Goal: Find specific page/section: Find specific page/section

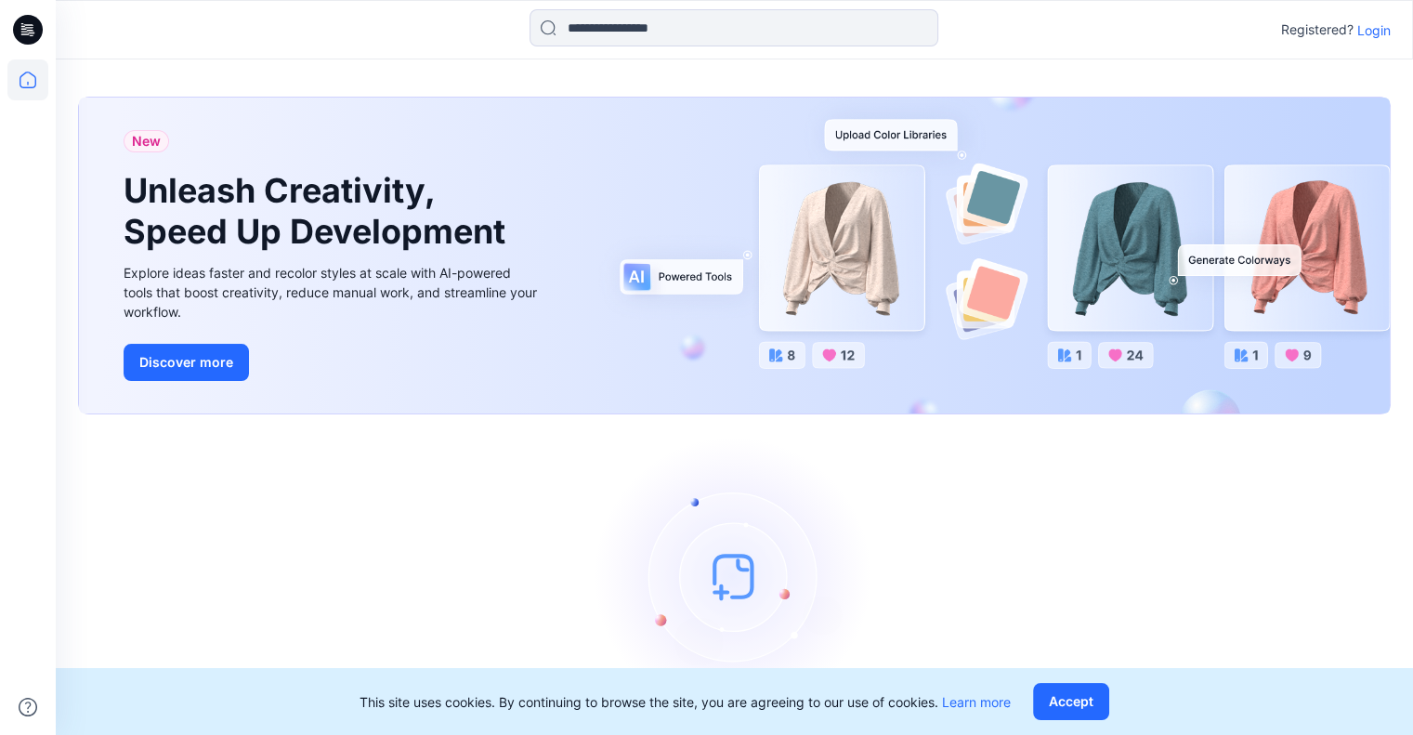
drag, startPoint x: 1070, startPoint y: 698, endPoint x: 1329, endPoint y: -112, distance: 850.7
click at [1329, 0] on html "Registered? Login New Unleash Creativity, Speed Up Development Explore ideas fa…" at bounding box center [706, 397] width 1413 height 794
click at [1086, 681] on div "This site uses cookies. By continuing to browse the site, you are agreeing to o…" at bounding box center [735, 701] width 1358 height 67
click at [1071, 705] on button "Accept" at bounding box center [1071, 701] width 76 height 37
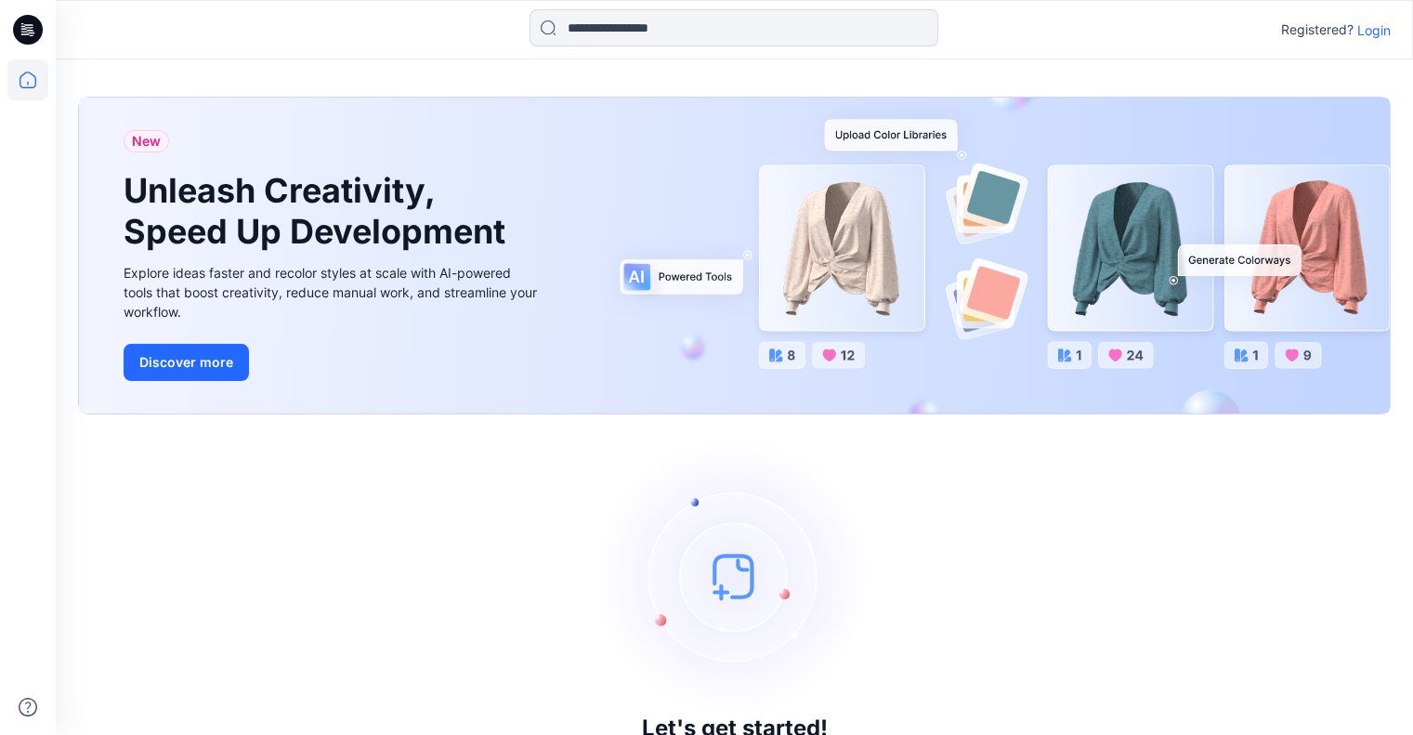
click at [1366, 29] on p "Login" at bounding box center [1374, 30] width 33 height 20
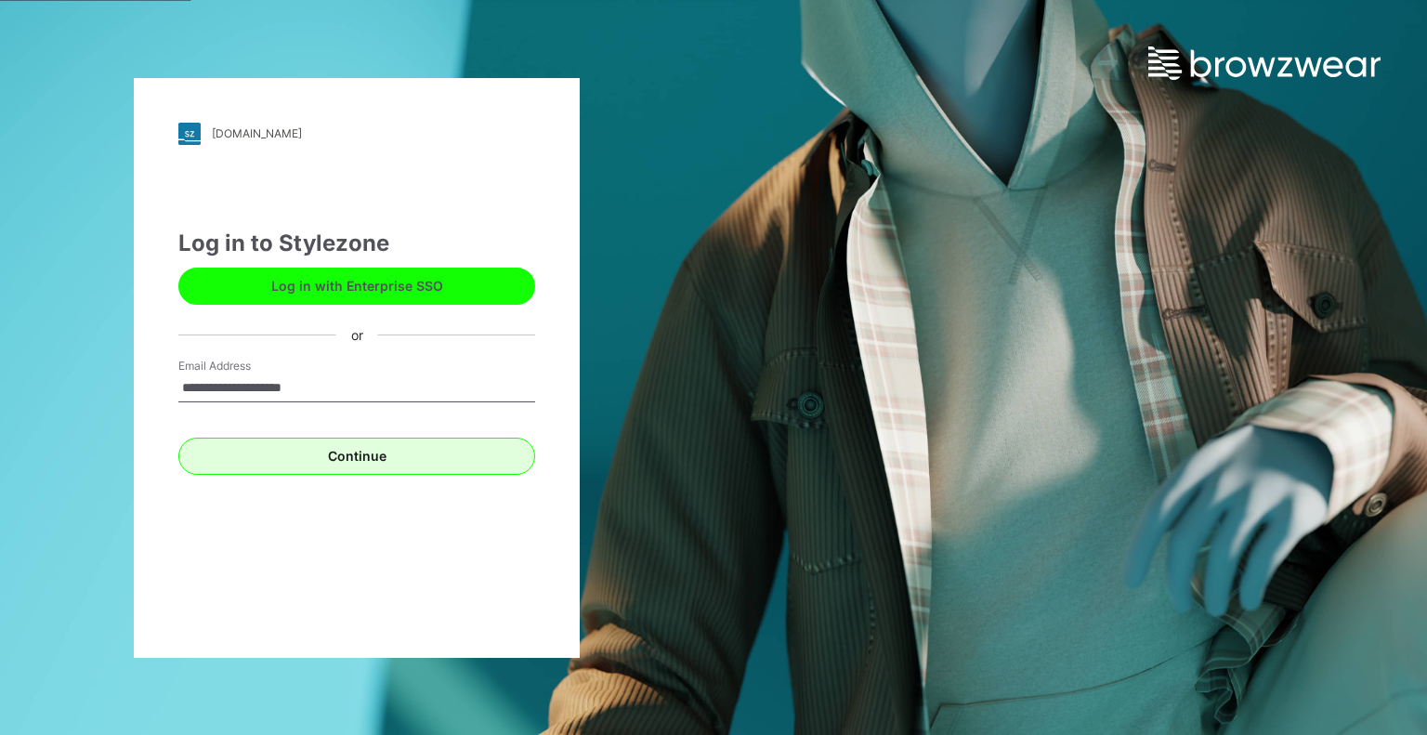
type input "**********"
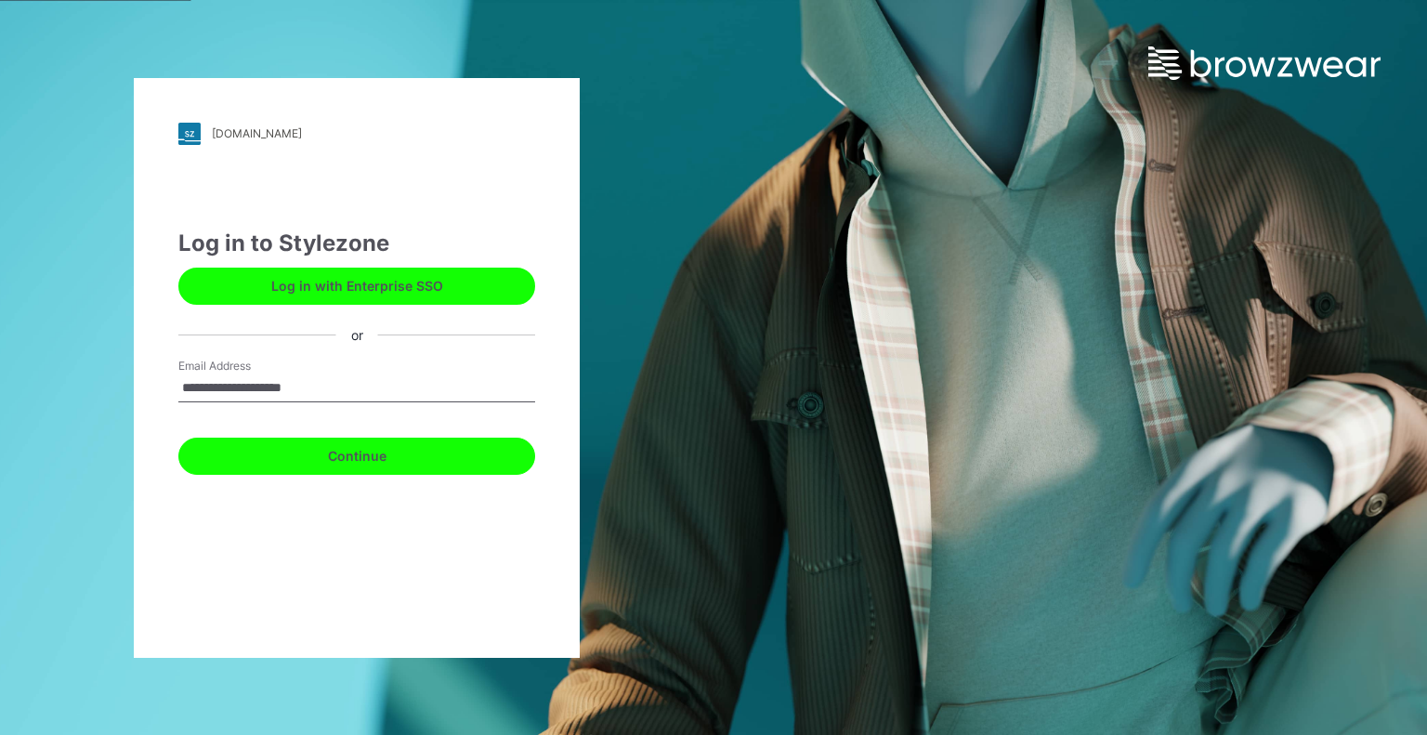
click at [380, 448] on button "Continue" at bounding box center [356, 456] width 357 height 37
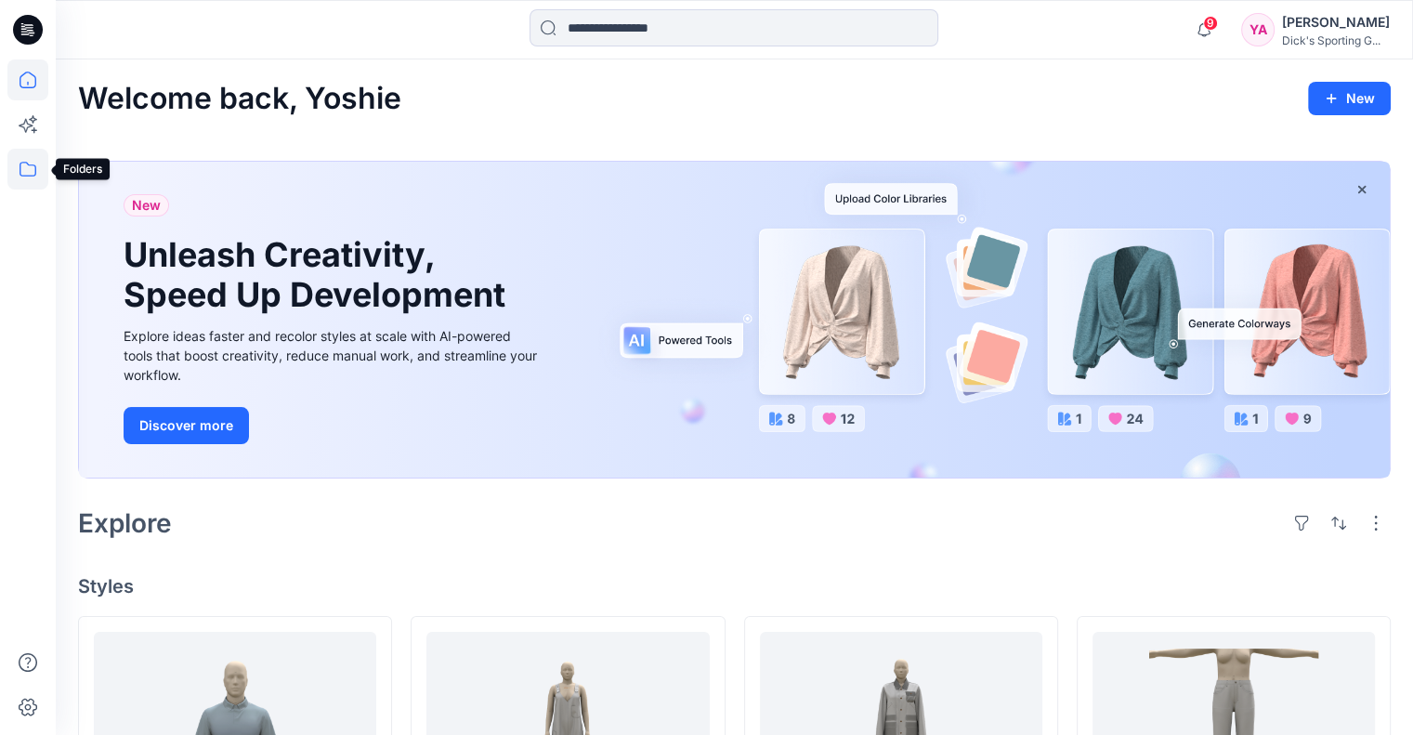
click at [24, 187] on icon at bounding box center [27, 169] width 41 height 41
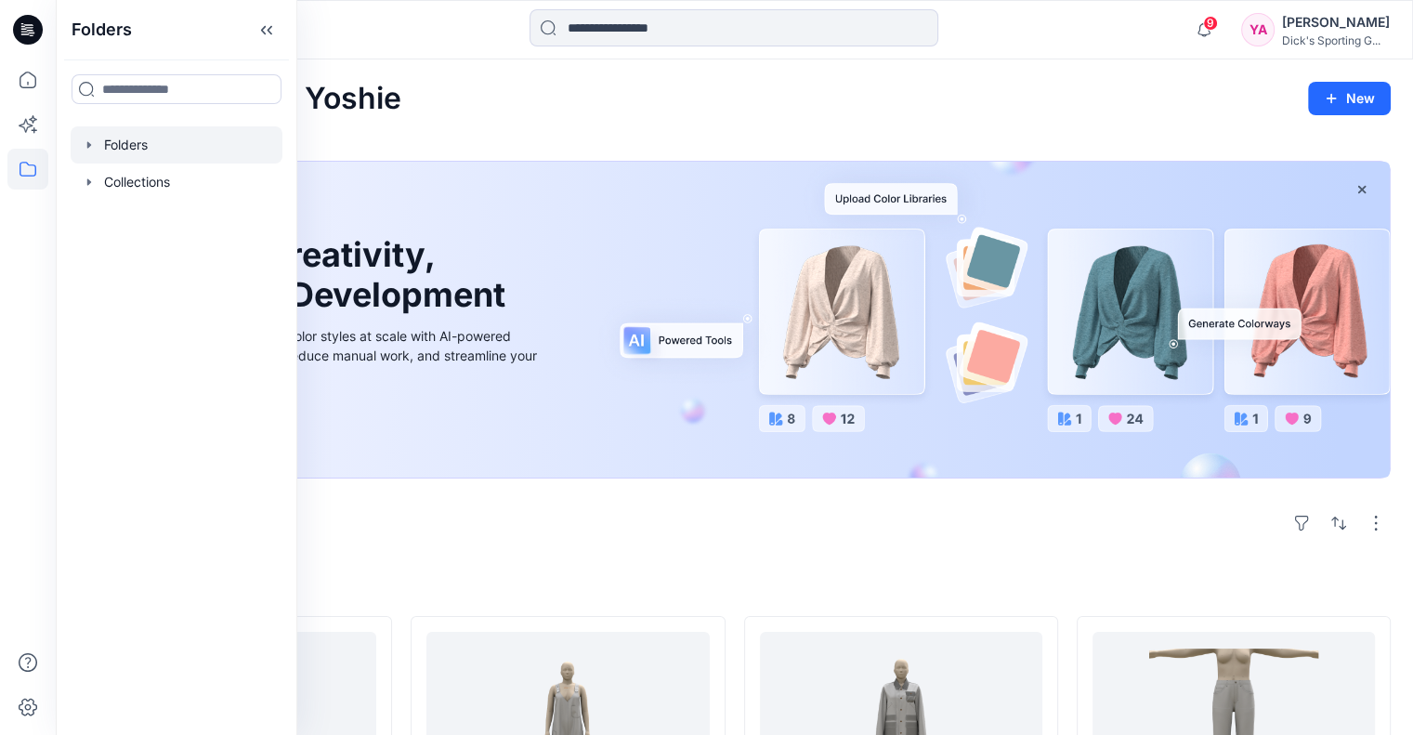
click at [152, 140] on div at bounding box center [177, 144] width 212 height 37
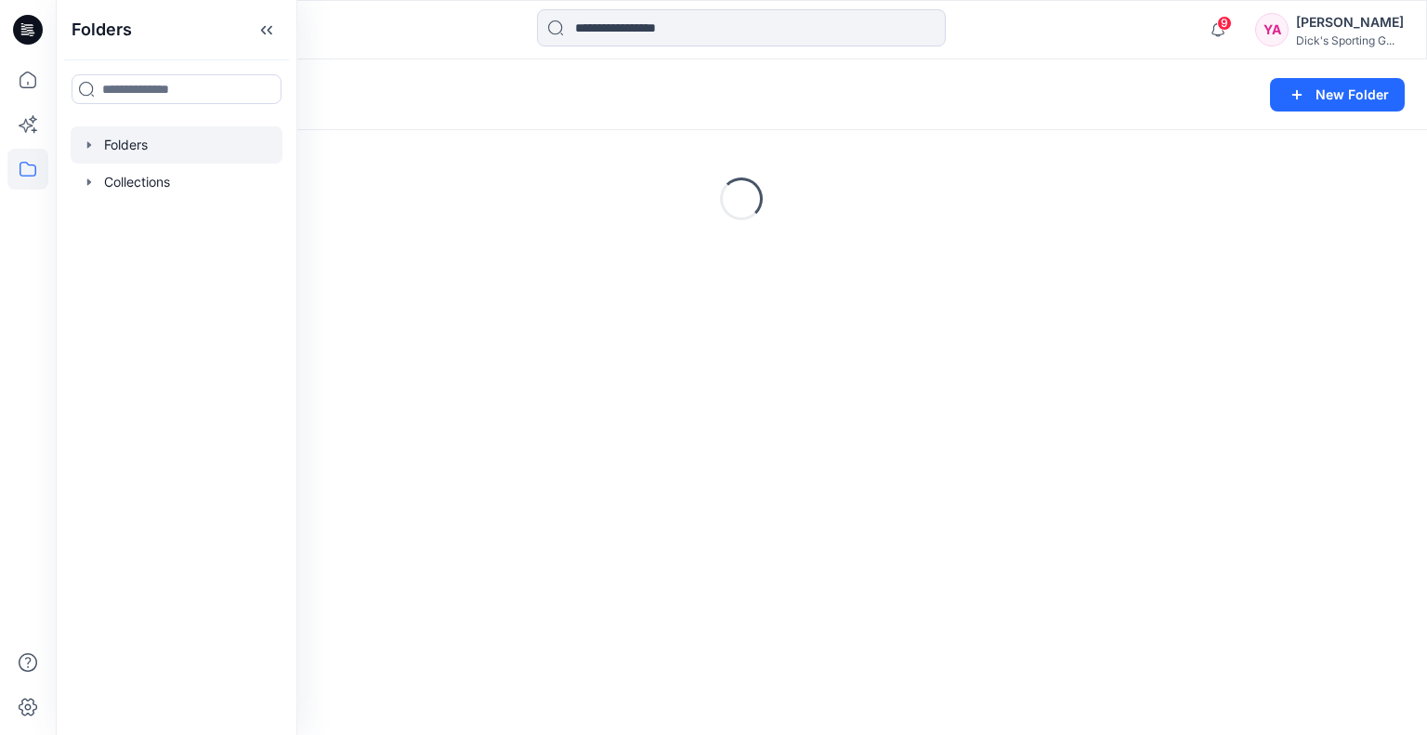
click at [601, 252] on div "Loading..." at bounding box center [742, 198] width 1372 height 279
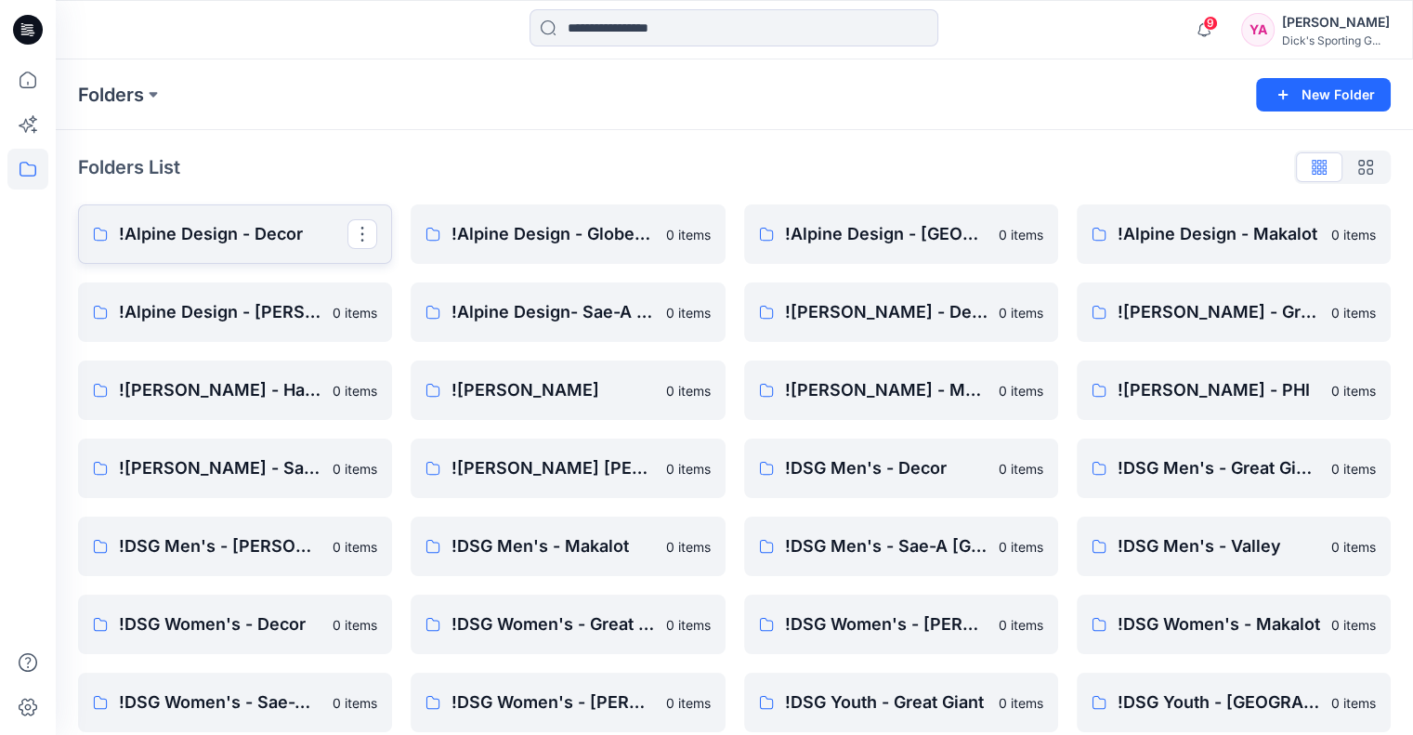
click at [296, 239] on p "!Alpine Design - Decor" at bounding box center [233, 234] width 229 height 26
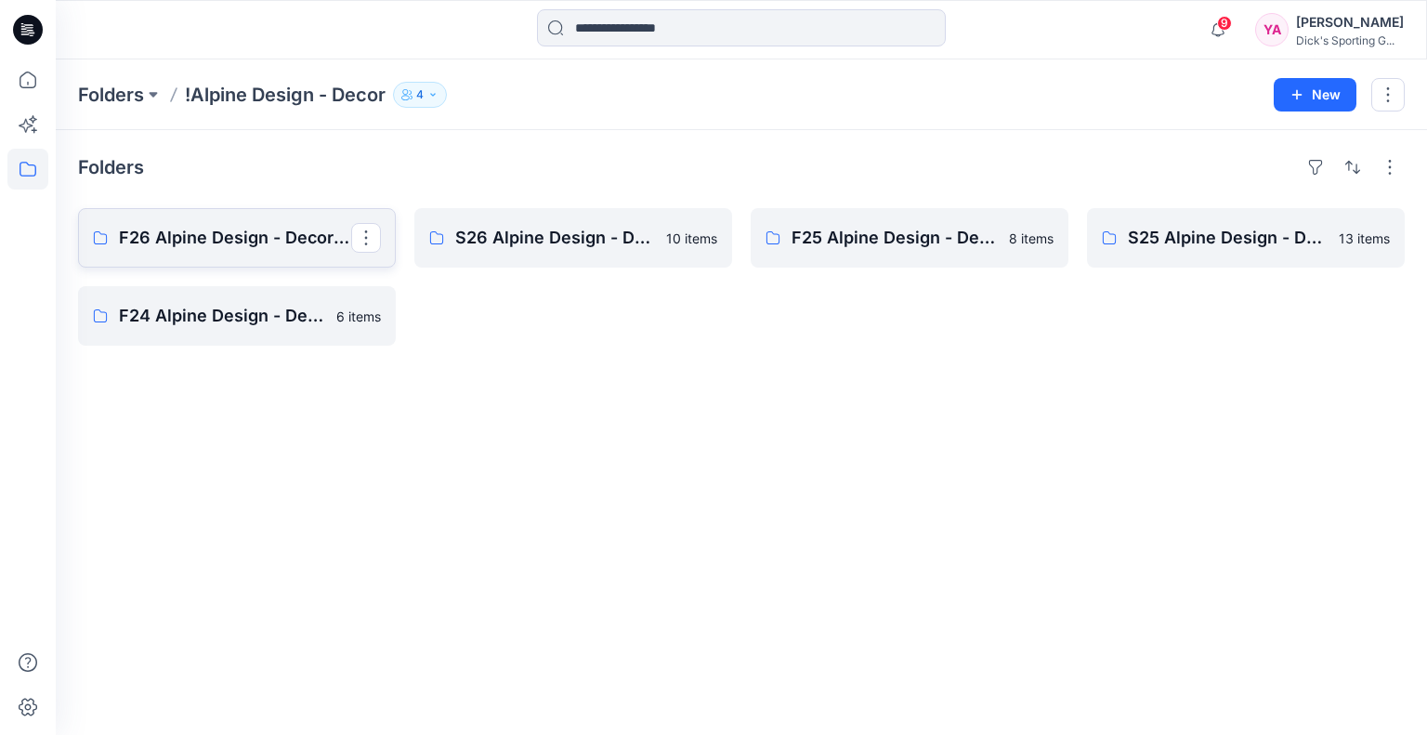
click at [305, 227] on p "F26 Alpine Design - Decor Board" at bounding box center [235, 238] width 232 height 26
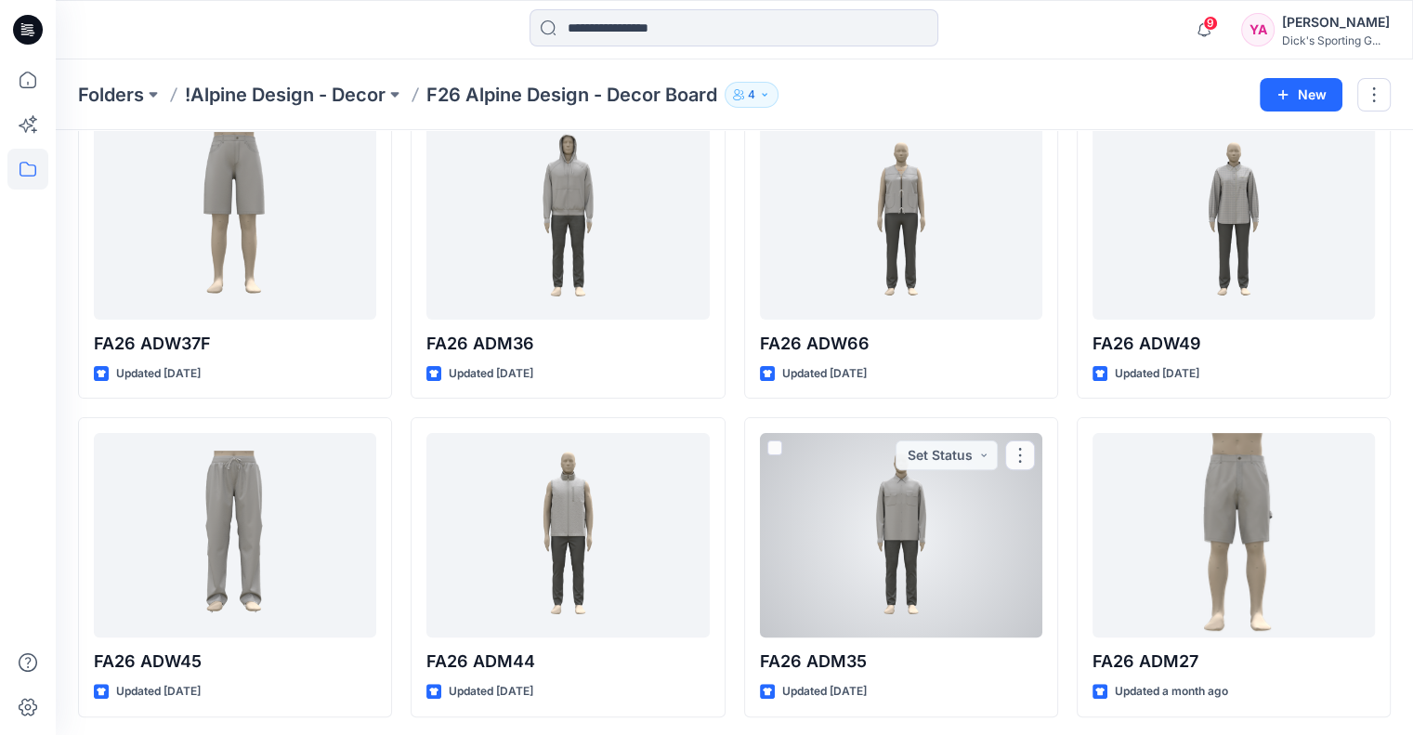
scroll to position [496, 0]
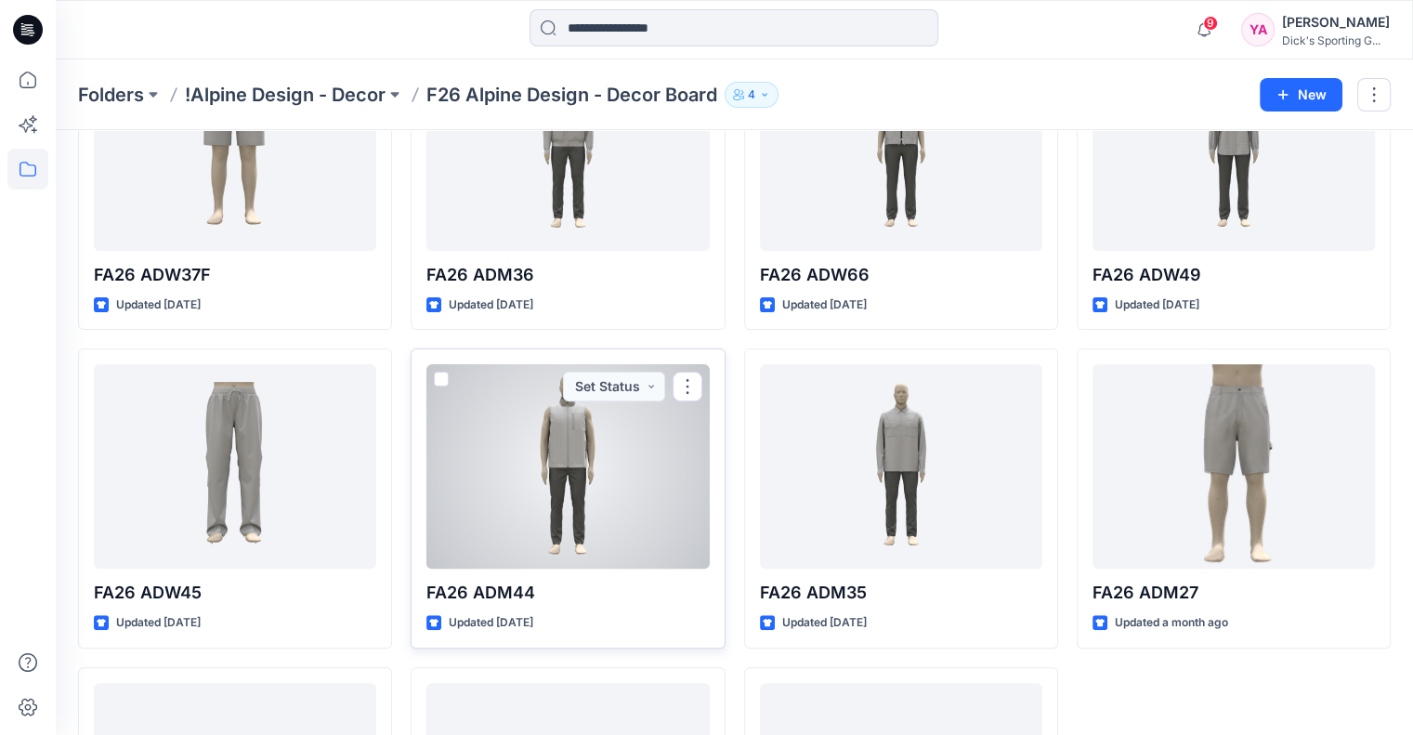
click at [550, 562] on div at bounding box center [568, 466] width 282 height 204
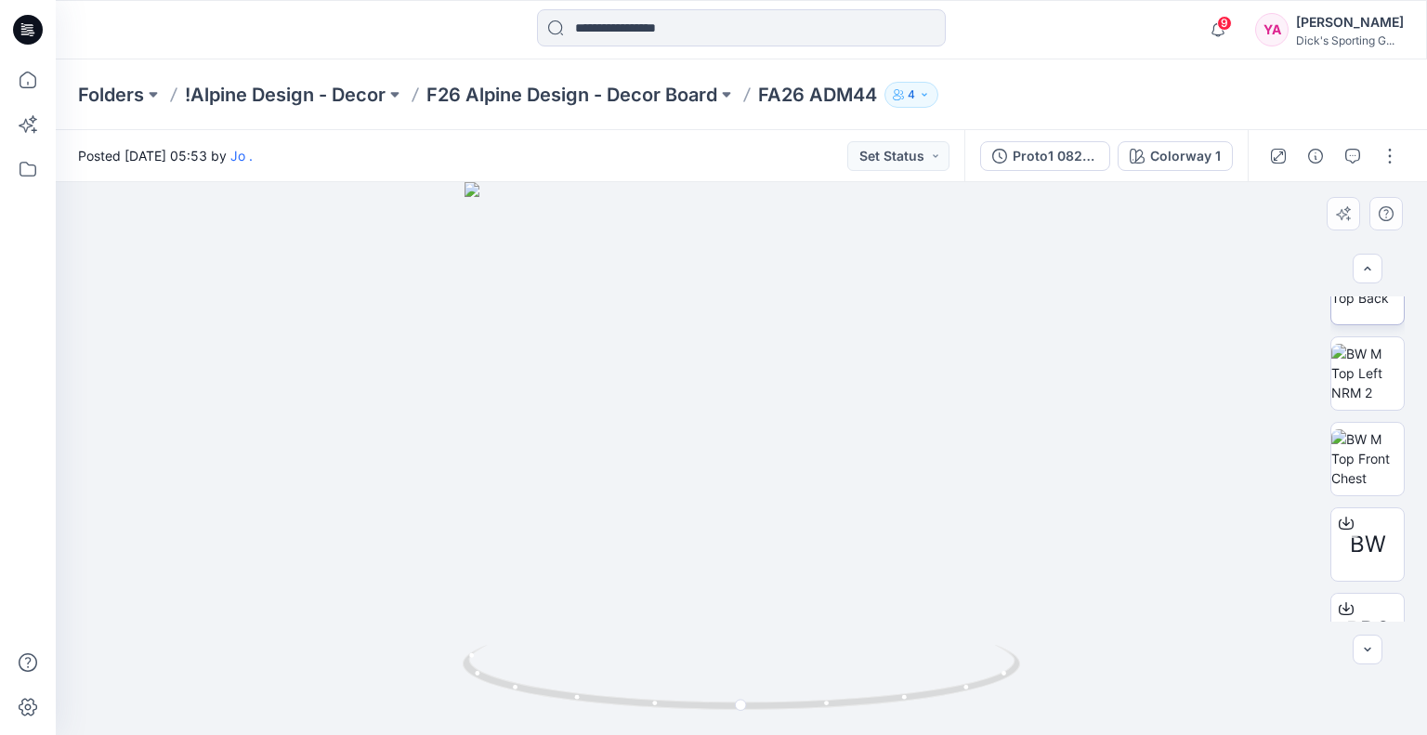
scroll to position [347, 0]
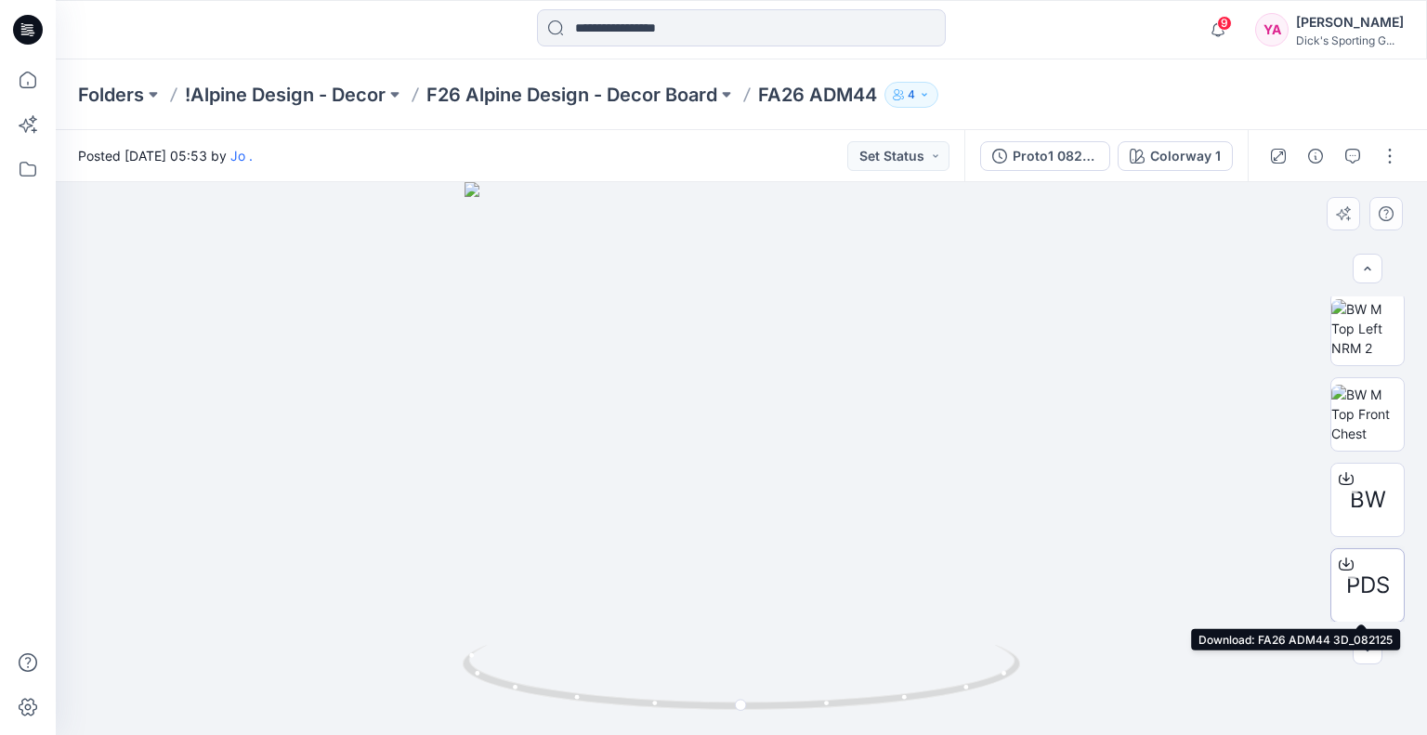
click at [1339, 561] on icon at bounding box center [1346, 564] width 15 height 15
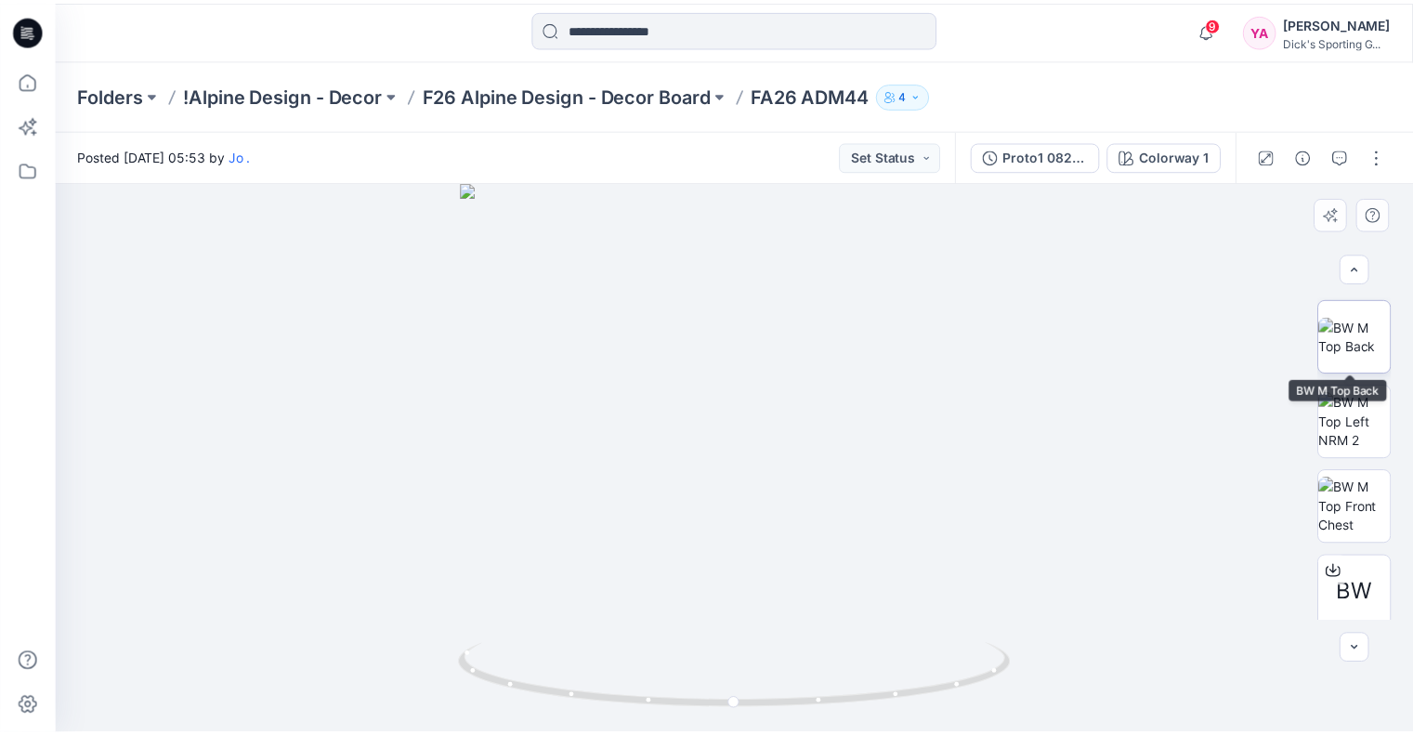
scroll to position [68, 0]
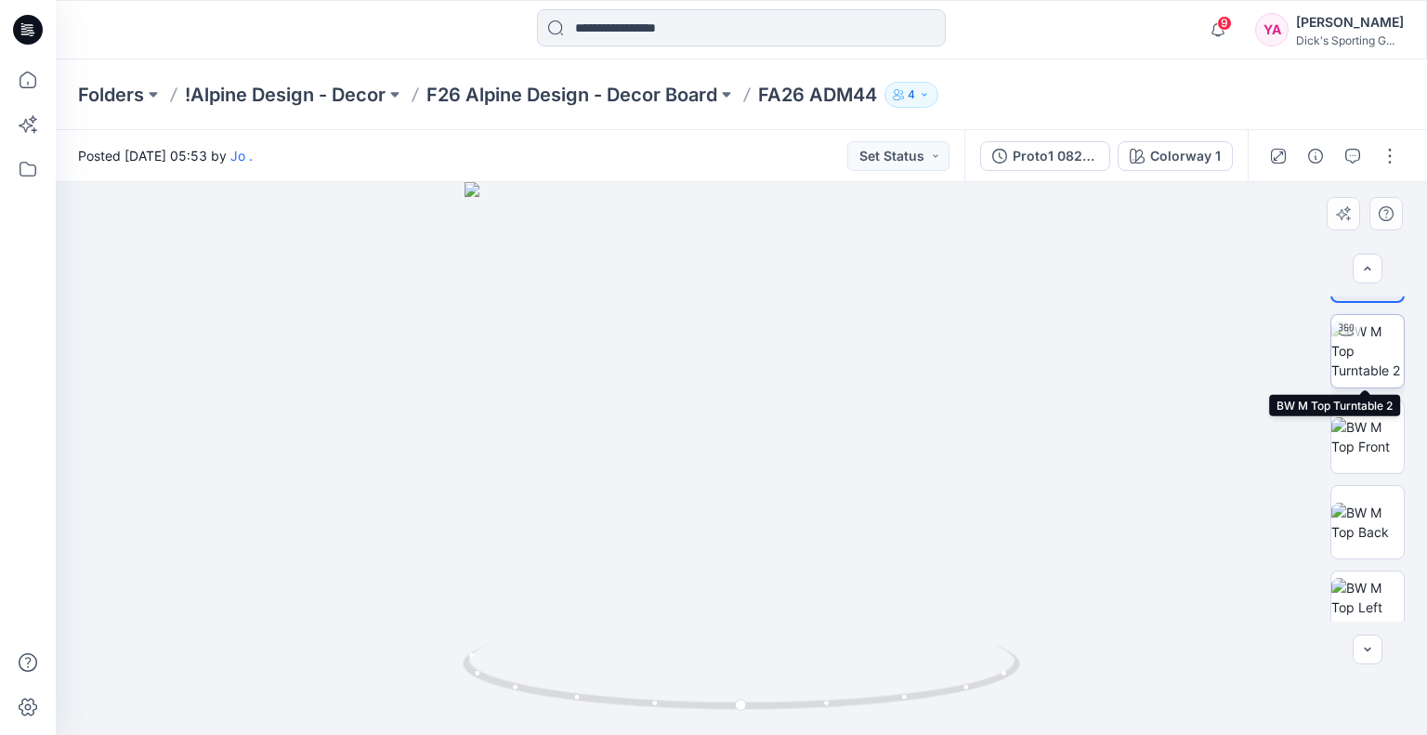
click at [1389, 361] on img at bounding box center [1368, 351] width 72 height 59
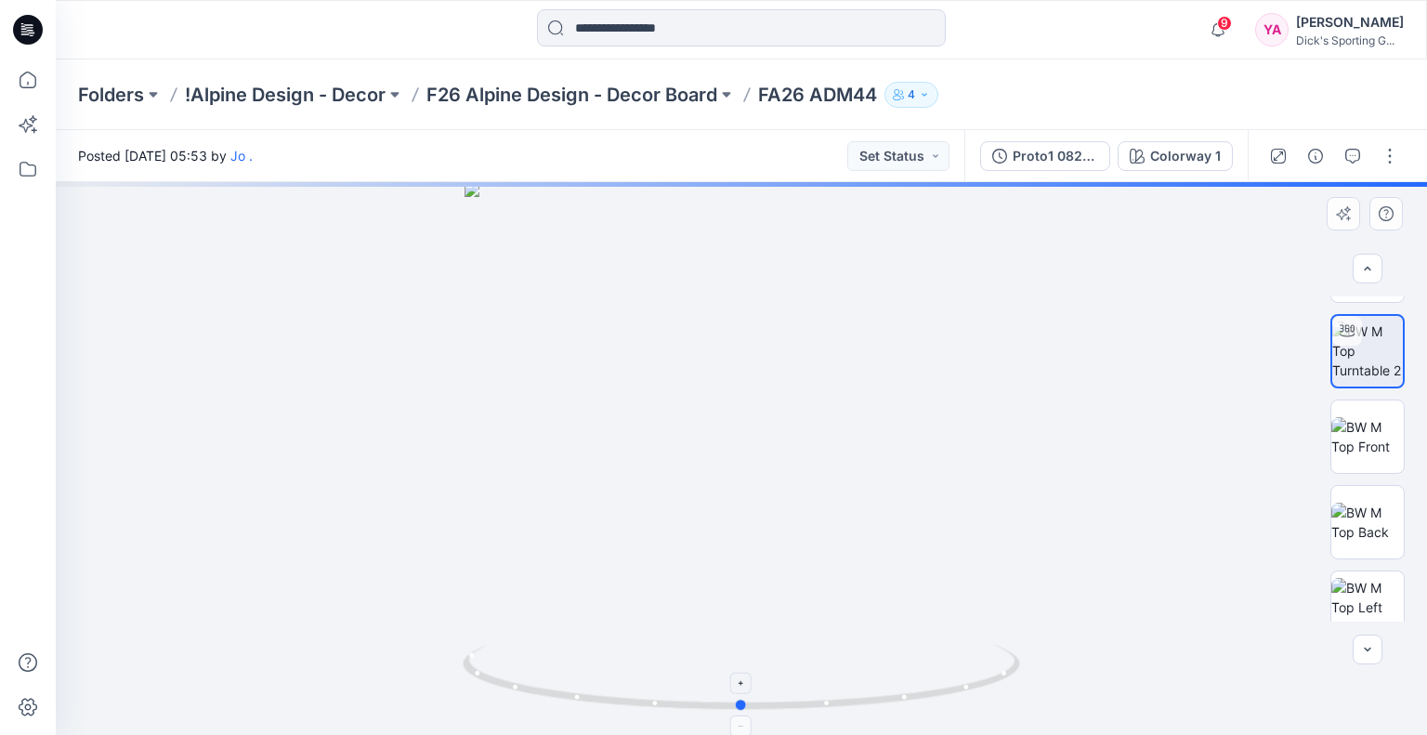
click at [749, 705] on icon at bounding box center [744, 680] width 562 height 70
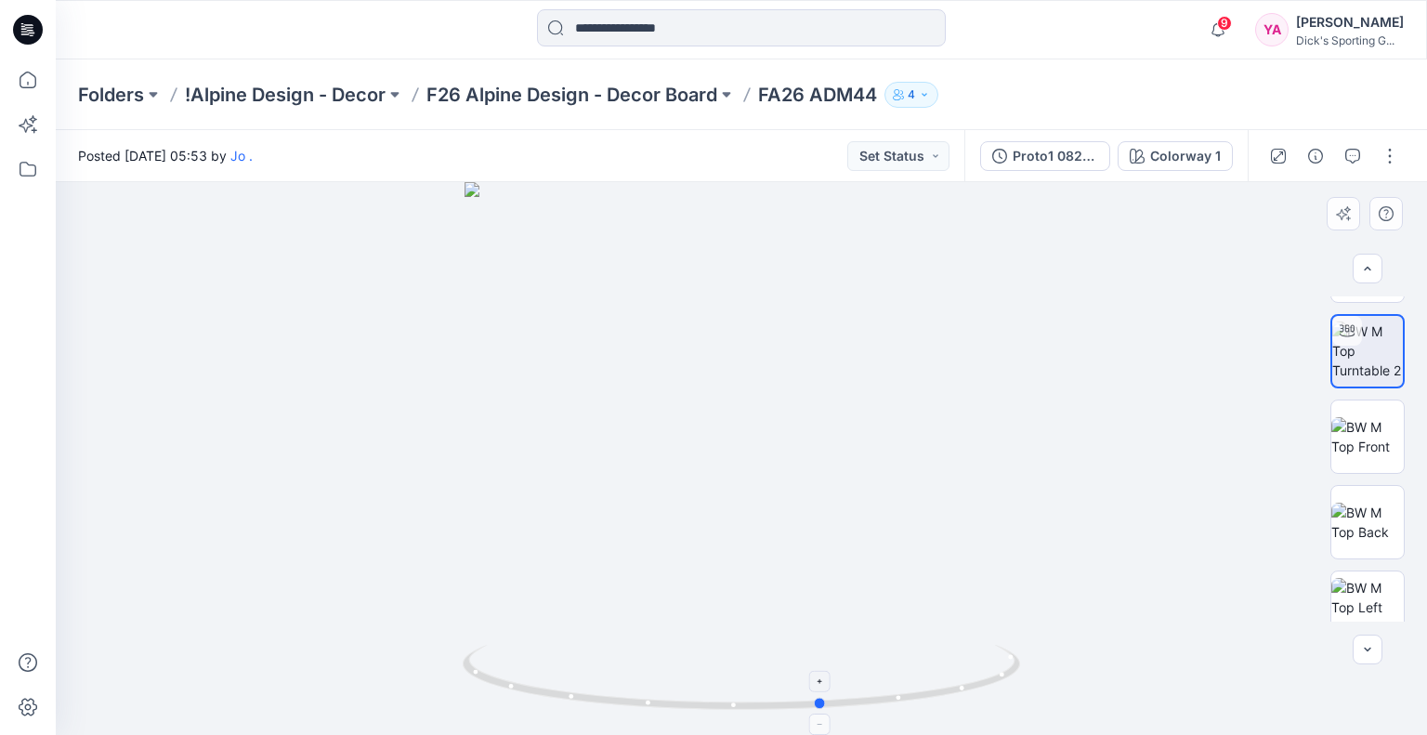
drag, startPoint x: 743, startPoint y: 703, endPoint x: 825, endPoint y: 679, distance: 85.3
click at [825, 679] on icon at bounding box center [744, 680] width 562 height 70
click at [504, 86] on p "F26 Alpine Design - Decor Board" at bounding box center [572, 95] width 291 height 26
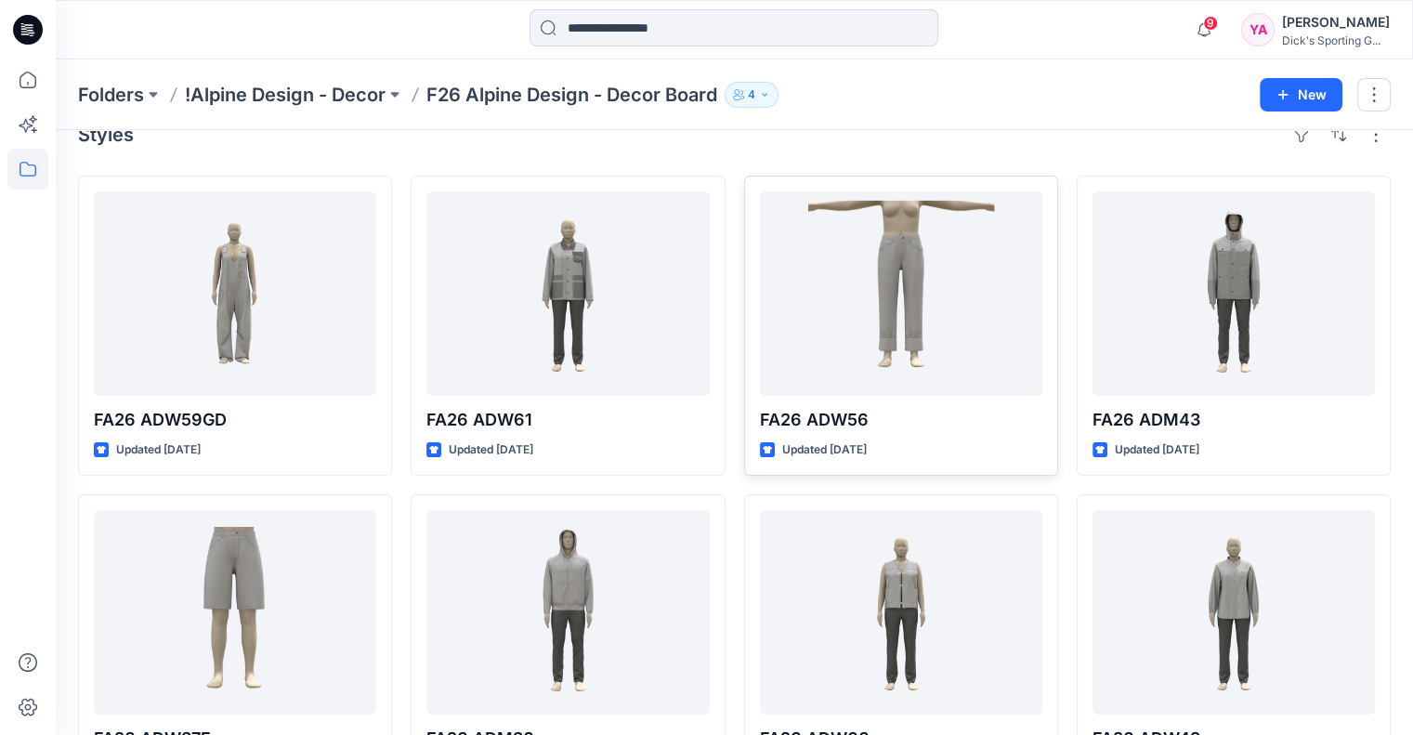
scroll to position [5, 0]
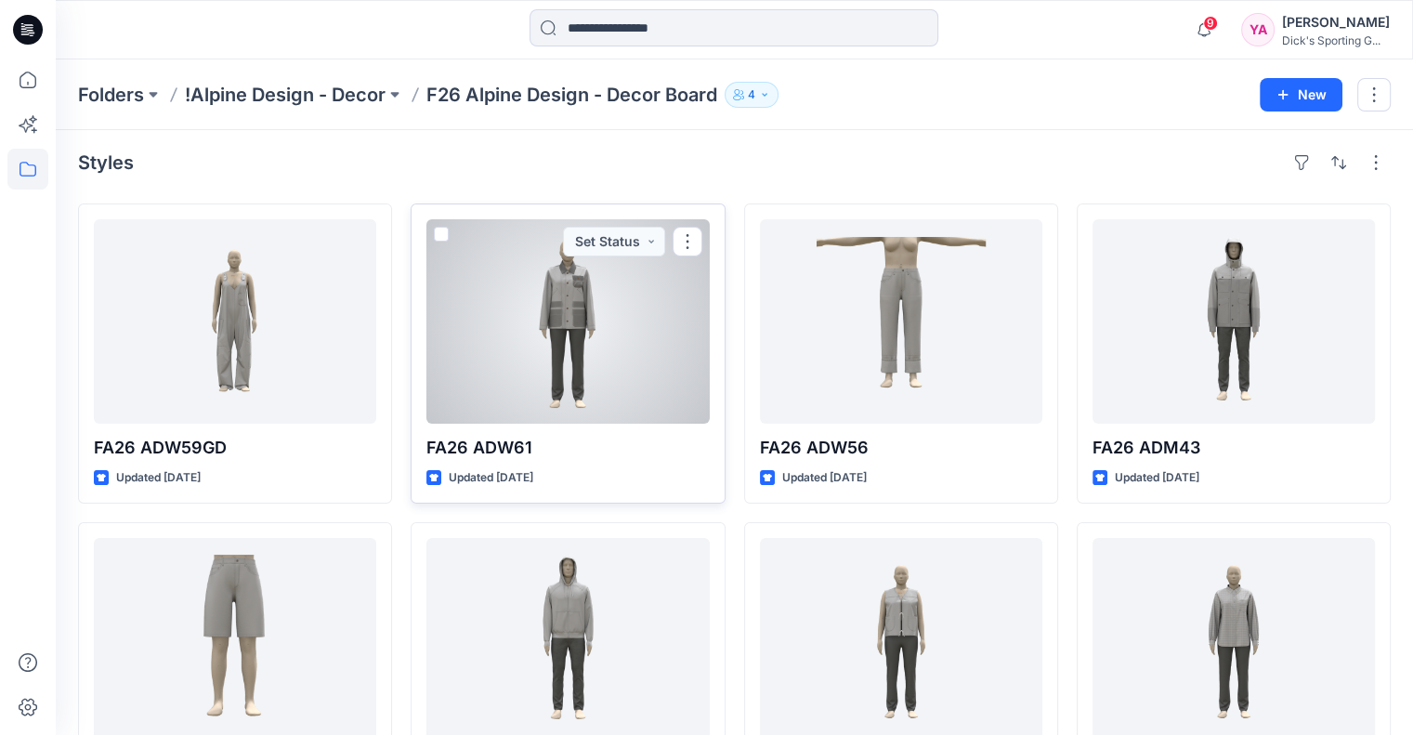
click at [656, 369] on div at bounding box center [568, 321] width 282 height 204
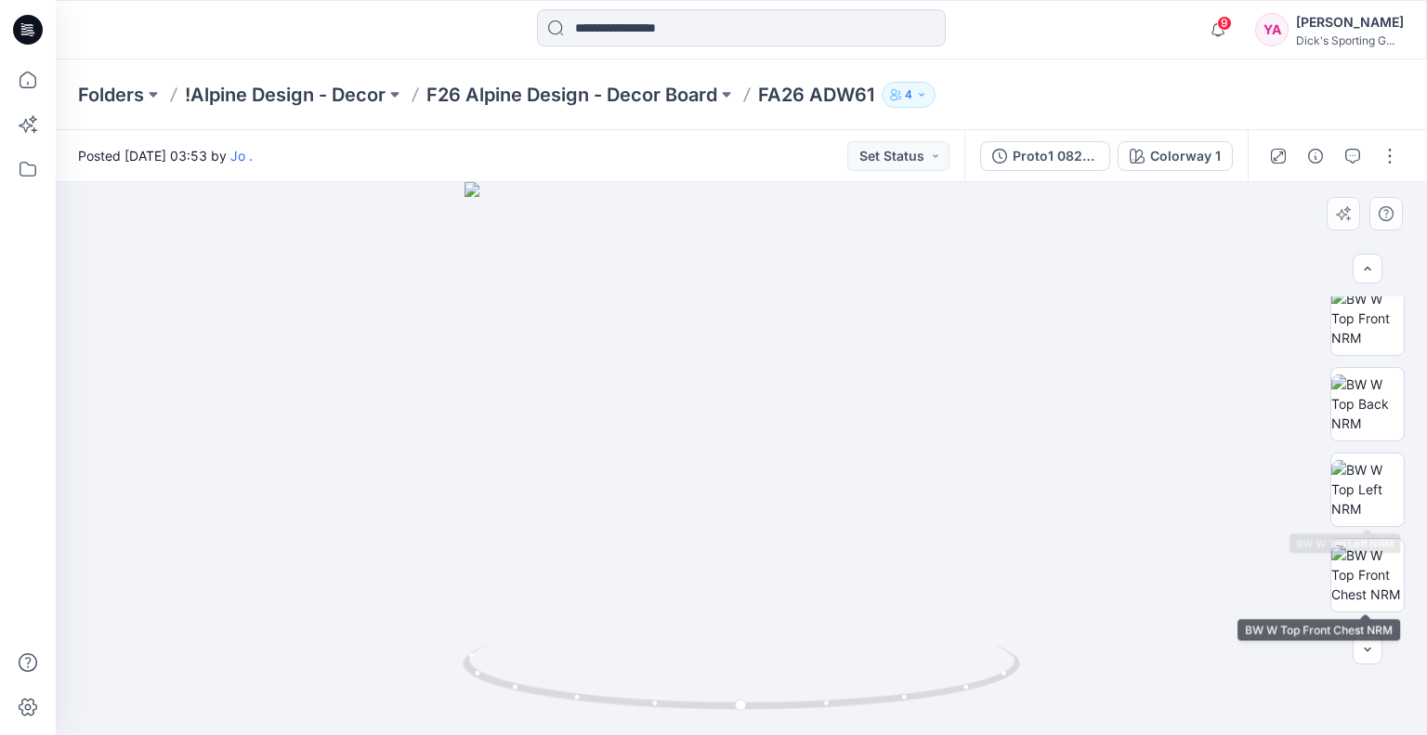
scroll to position [347, 0]
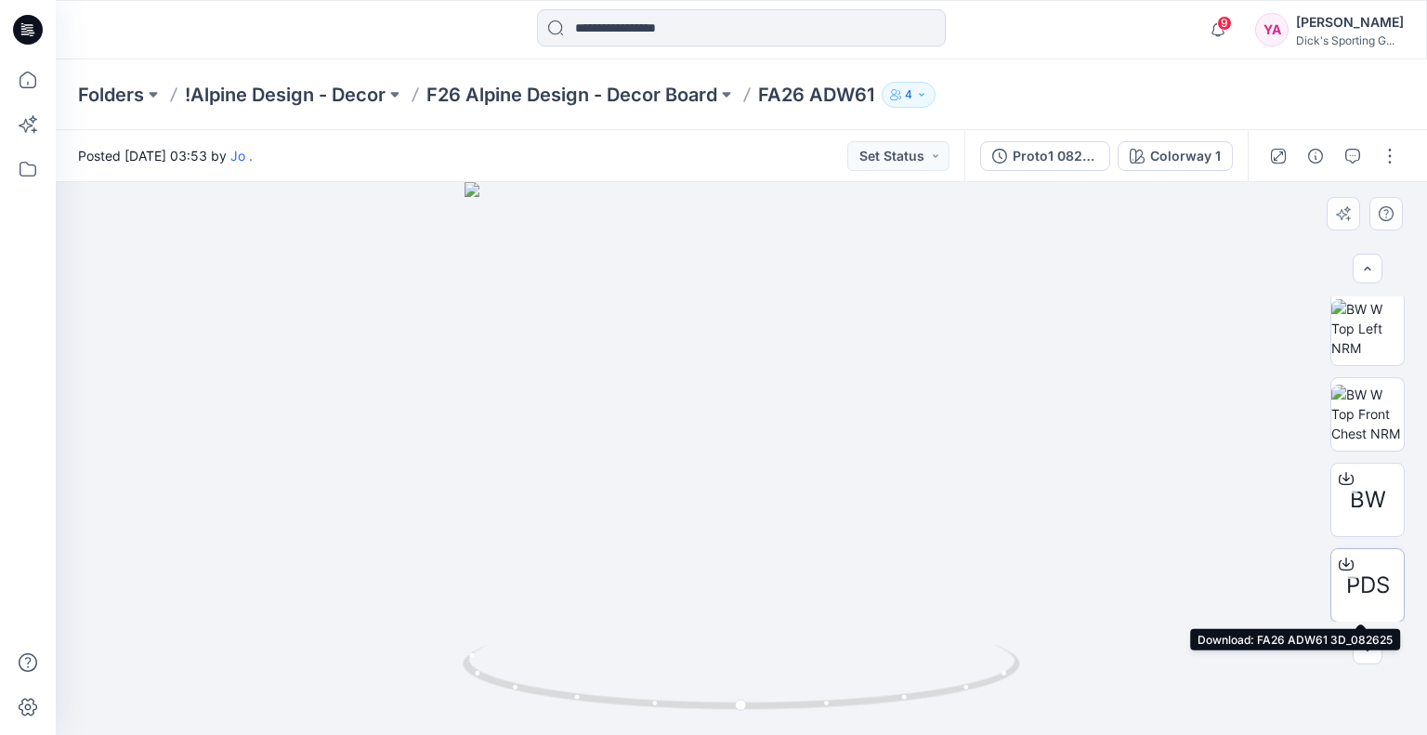
click at [1350, 575] on div at bounding box center [1347, 564] width 30 height 30
